Goal: Navigation & Orientation: Find specific page/section

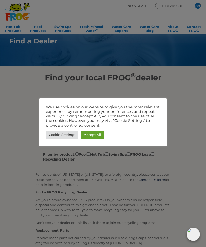
click at [166, 101] on div "We use cookies on our website to give you the most relevant experience by remem…" at bounding box center [102, 123] width 127 height 48
click at [147, 139] on div "Cookie Settings Accept All" at bounding box center [103, 135] width 114 height 10
click at [136, 136] on div "Cookie Settings Accept All" at bounding box center [103, 135] width 114 height 10
click at [153, 137] on div "Cookie Settings Accept All" at bounding box center [103, 135] width 114 height 10
click at [154, 138] on div "Cookie Settings Accept All" at bounding box center [103, 135] width 114 height 10
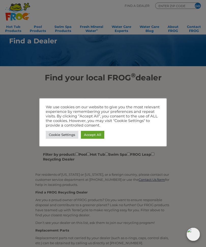
click at [156, 136] on div "Cookie Settings Accept All" at bounding box center [103, 135] width 114 height 10
click at [154, 137] on div "Cookie Settings Accept All" at bounding box center [103, 135] width 114 height 10
click at [156, 136] on div "Cookie Settings Accept All" at bounding box center [103, 135] width 114 height 10
click at [155, 138] on div "Cookie Settings Accept All" at bounding box center [103, 135] width 114 height 10
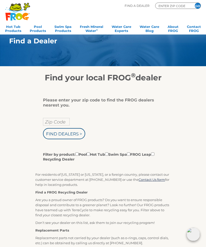
click at [160, 137] on form "Please enter your zip code to find the FROG dealers nearest you. Zip Code Find …" at bounding box center [102, 130] width 119 height 64
click at [172, 6] on input "ENTER ZIP CODE" at bounding box center [173, 6] width 30 height 5
type input "ENTER ZIP CODE"
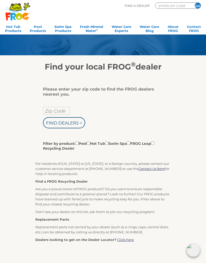
scroll to position [11, 0]
click at [68, 122] on input "Find Dealers >" at bounding box center [64, 122] width 42 height 11
click at [67, 110] on input "Zip Code" at bounding box center [56, 111] width 27 height 8
type input "ENTER ZIP CODE"
click at [181, 103] on div "Please enter your zip code to find the FROG dealers nearest you. Find Dealers >…" at bounding box center [103, 208] width 203 height 273
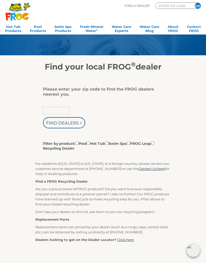
type input "Zip Code"
